Goal: Navigation & Orientation: Find specific page/section

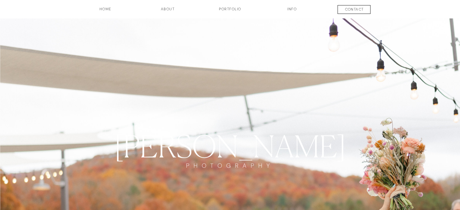
click at [168, 8] on h3 "about" at bounding box center [168, 11] width 30 height 10
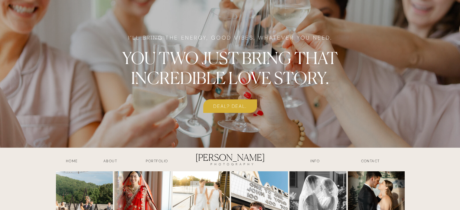
scroll to position [1593, 0]
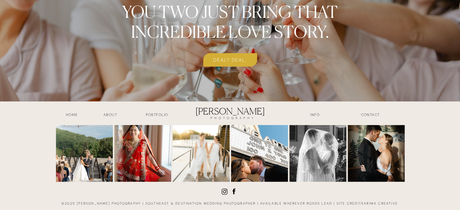
click at [149, 116] on h3 "Portfolio" at bounding box center [157, 115] width 45 height 7
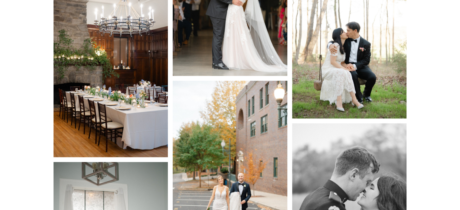
scroll to position [5137, 0]
